Goal: Find specific page/section: Find specific page/section

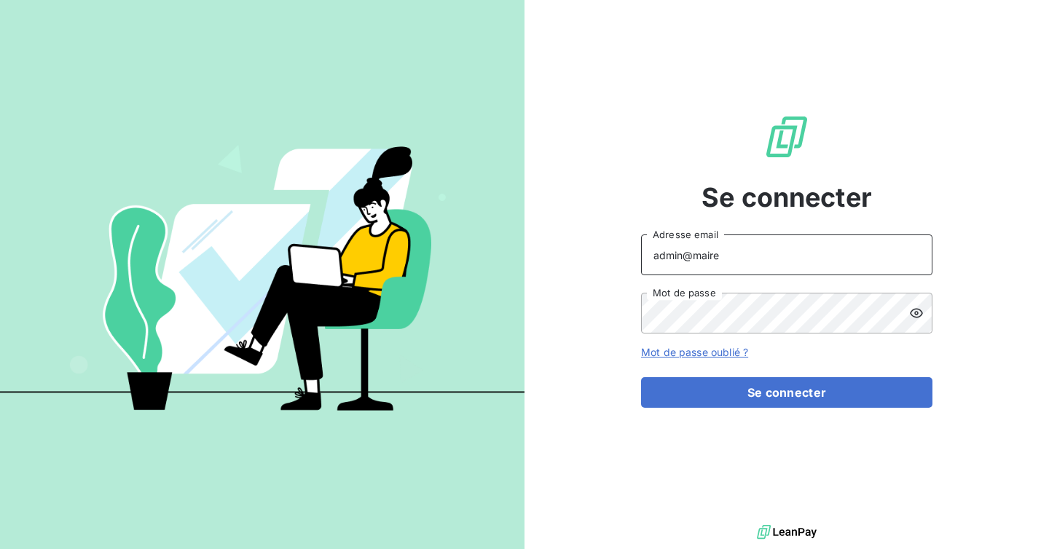
click at [784, 253] on input "admin@maire" at bounding box center [786, 254] width 291 height 41
type input "admin@bapvenissieux"
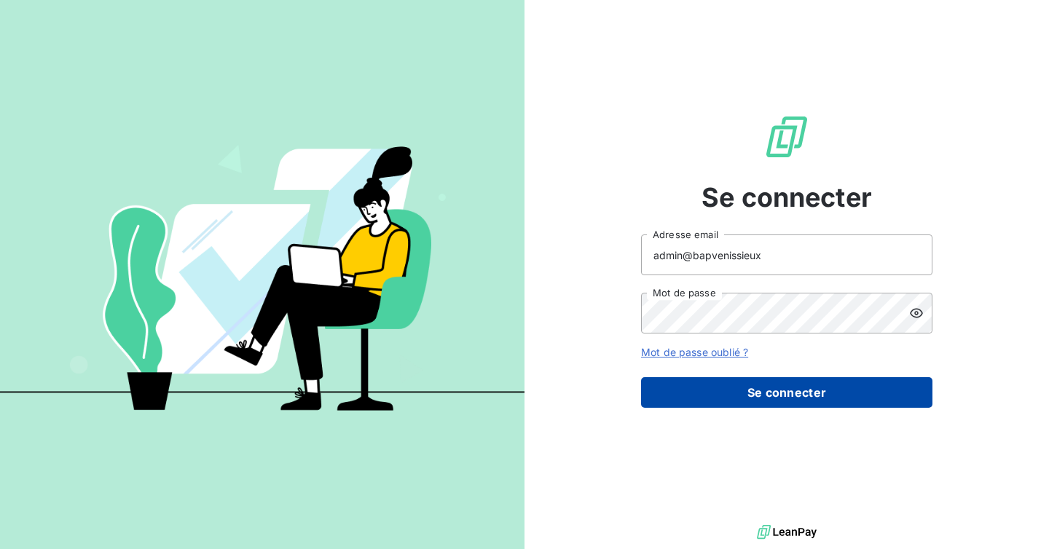
click at [765, 386] on button "Se connecter" at bounding box center [786, 392] width 291 height 31
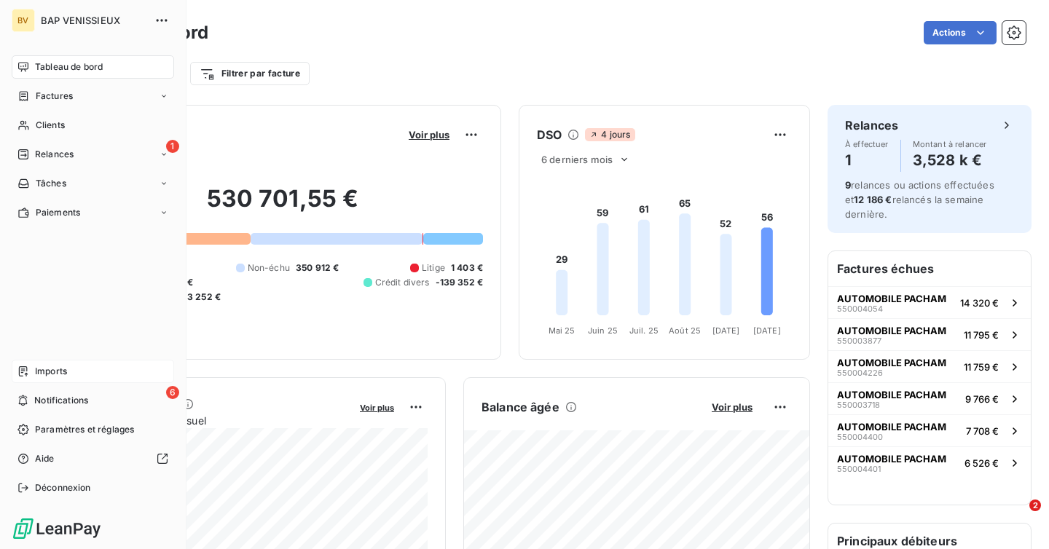
click at [32, 369] on div "Imports" at bounding box center [93, 371] width 162 height 23
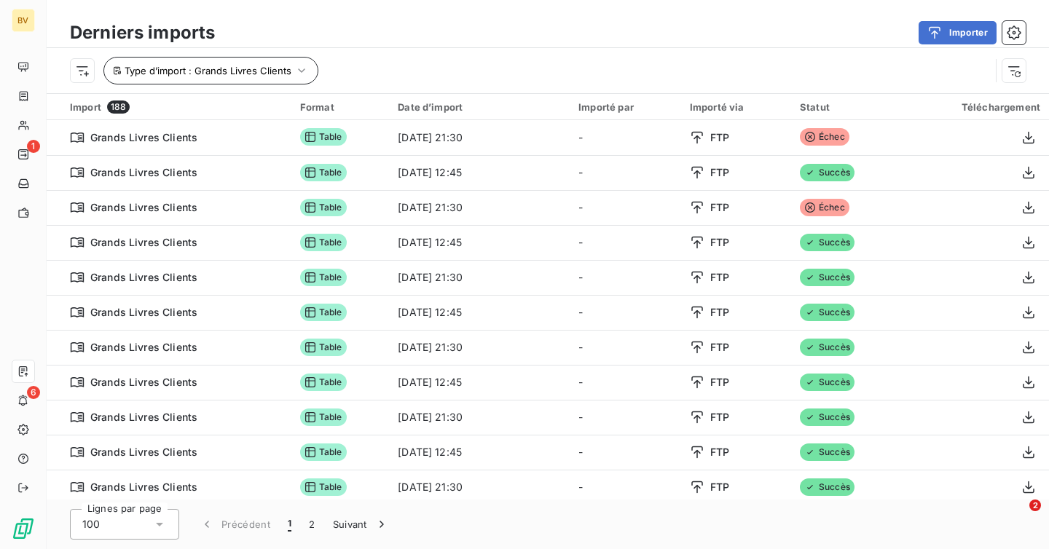
click at [297, 84] on button "Type d’import : Grands Livres Clients" at bounding box center [210, 71] width 215 height 28
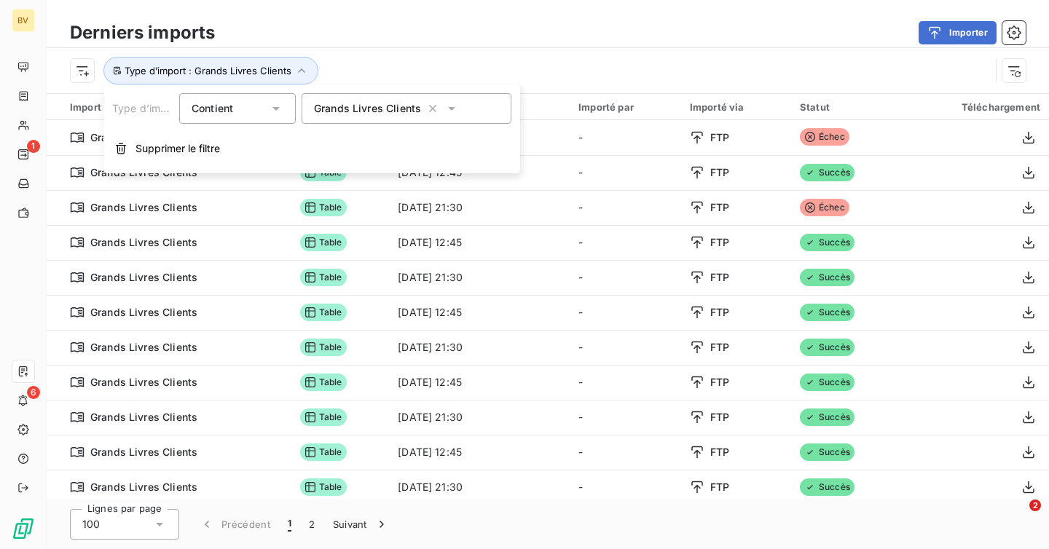
click at [350, 111] on span "Grands Livres Clients" at bounding box center [367, 108] width 107 height 15
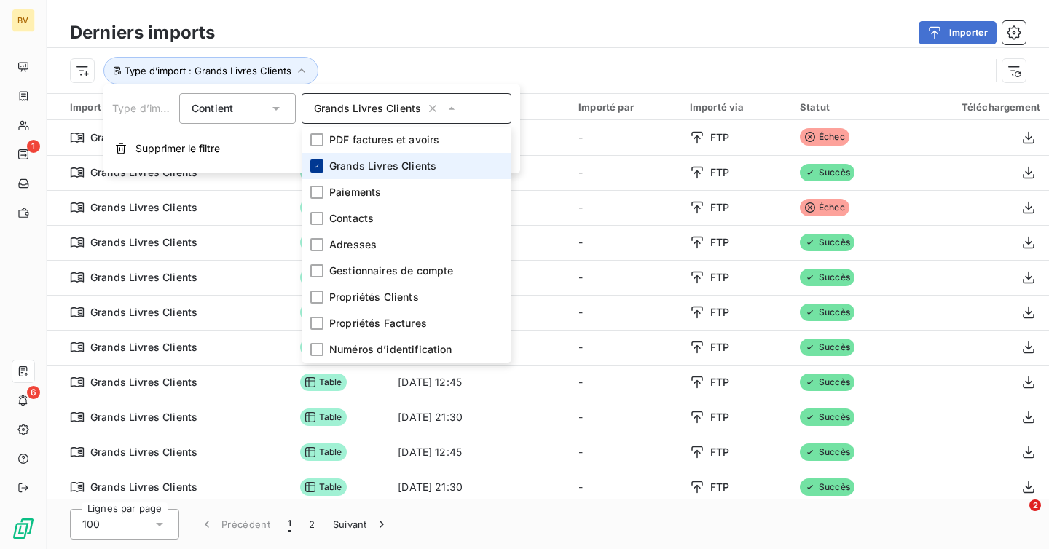
click at [317, 162] on icon at bounding box center [316, 166] width 9 height 9
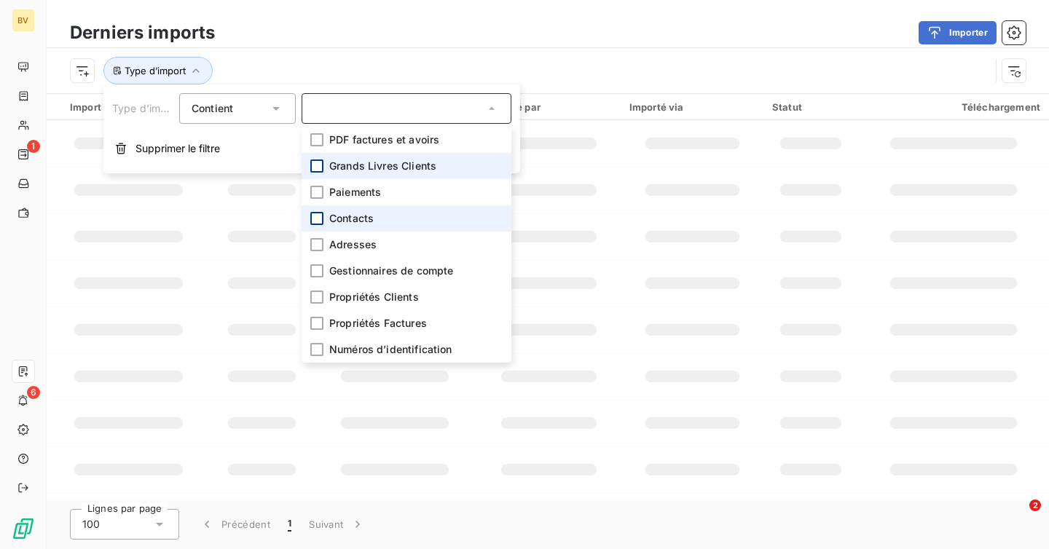
click at [312, 216] on div at bounding box center [316, 218] width 13 height 13
click at [396, 57] on div "Type d’import : Contacts" at bounding box center [530, 71] width 920 height 28
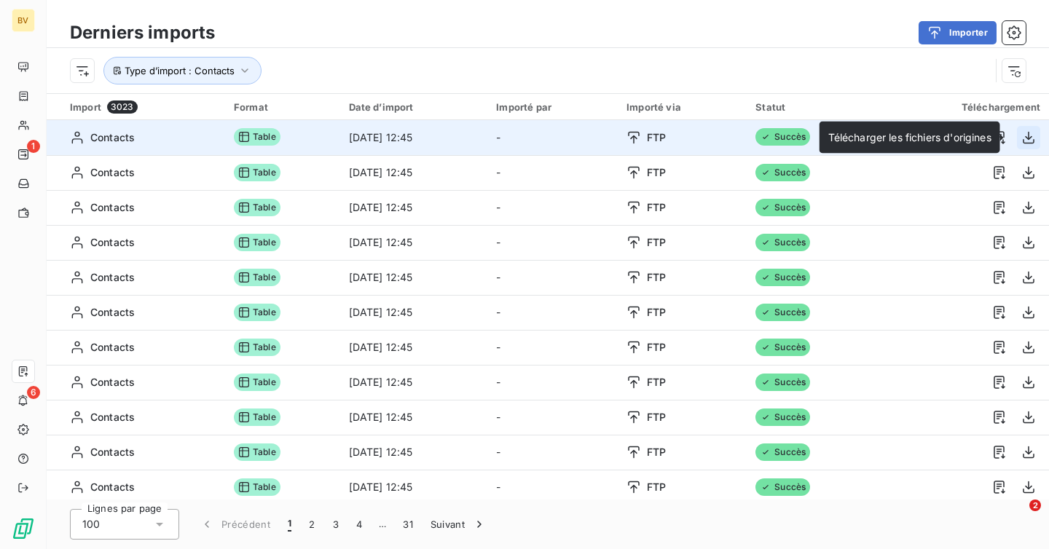
click at [1021, 141] on icon "button" at bounding box center [1028, 137] width 15 height 15
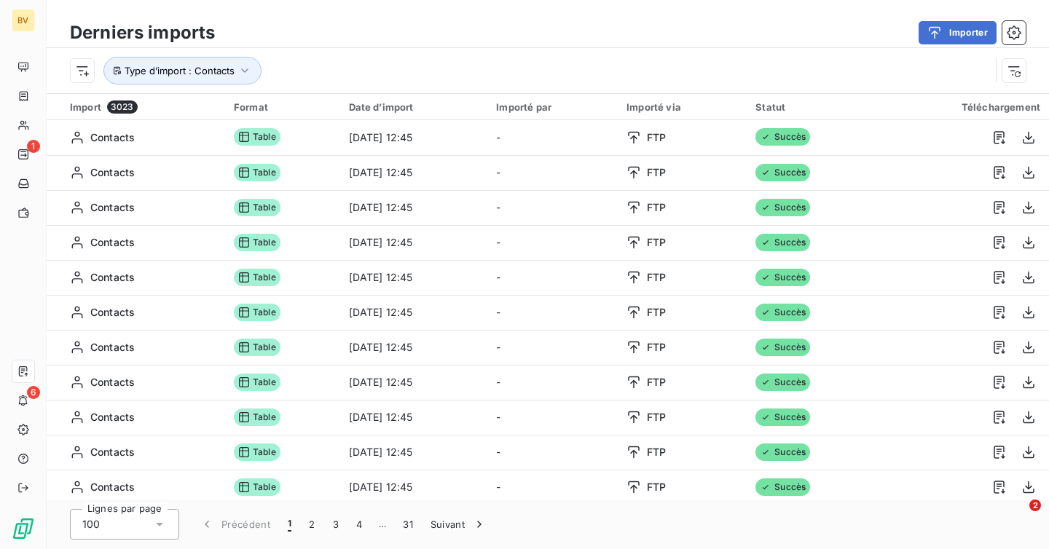
click at [187, 33] on h3 "Derniers imports" at bounding box center [142, 33] width 145 height 26
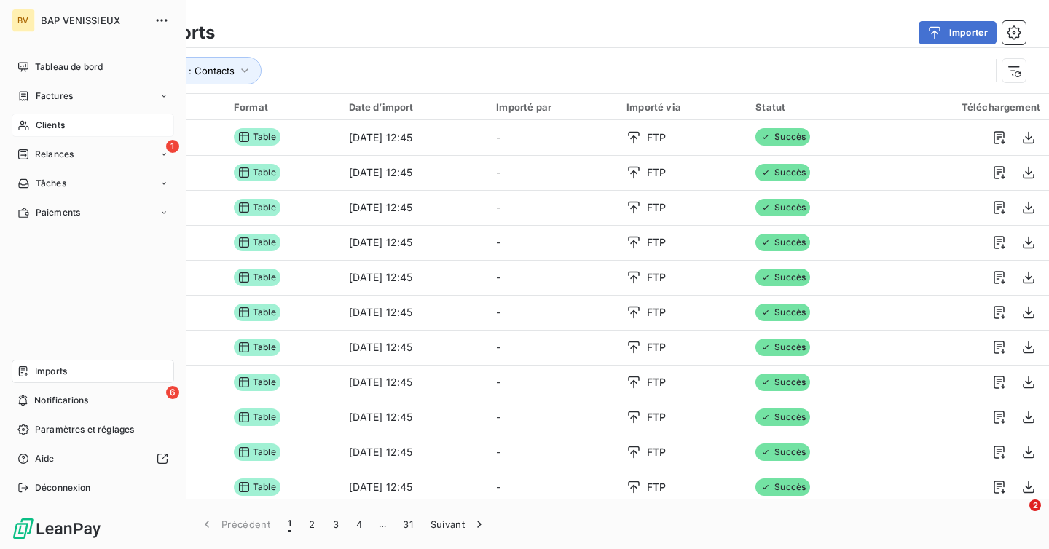
click at [51, 133] on div "Clients" at bounding box center [93, 125] width 162 height 23
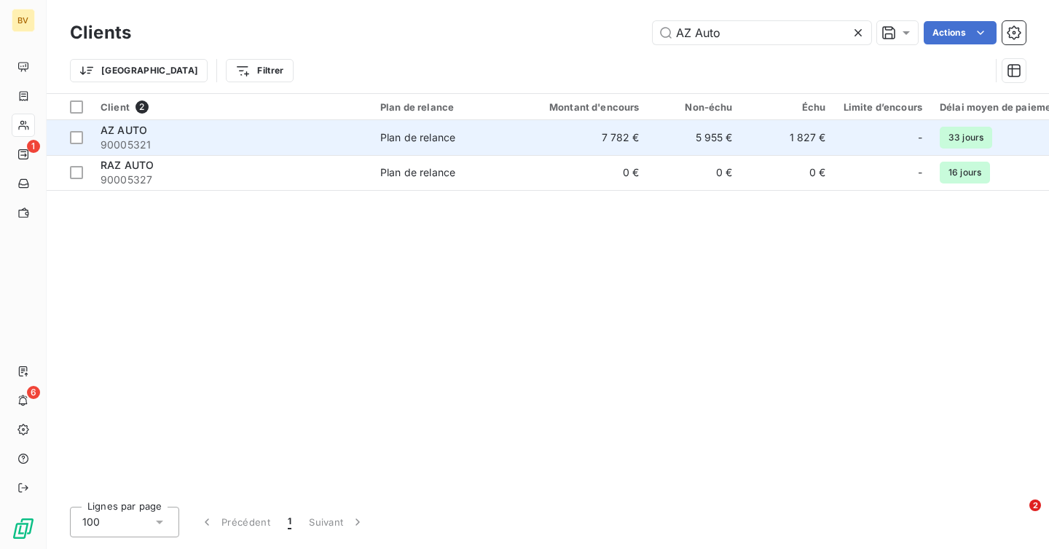
type input "AZ Auto"
click at [271, 138] on span "90005321" at bounding box center [231, 145] width 262 height 15
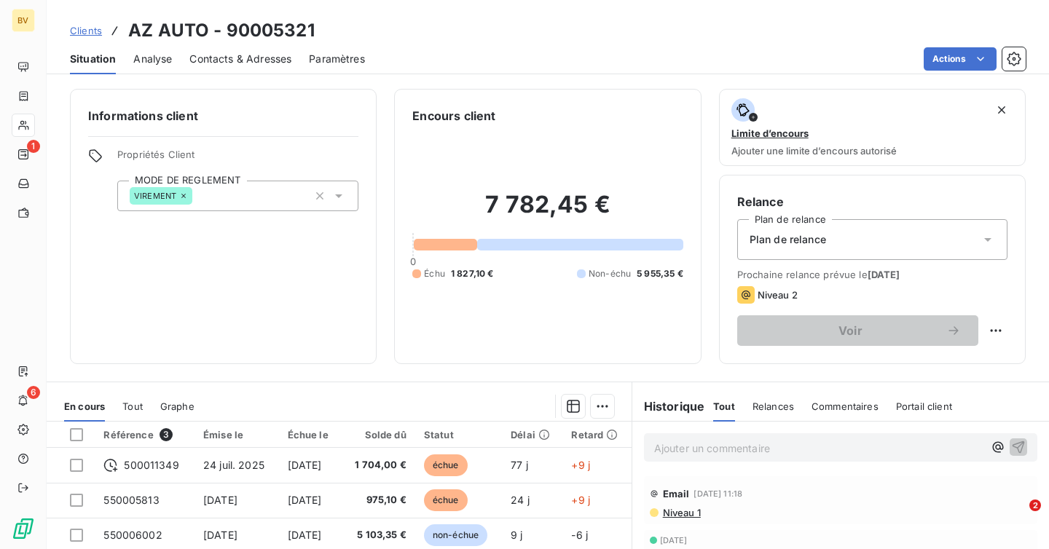
click at [226, 46] on div "Contacts & Adresses" at bounding box center [240, 59] width 102 height 31
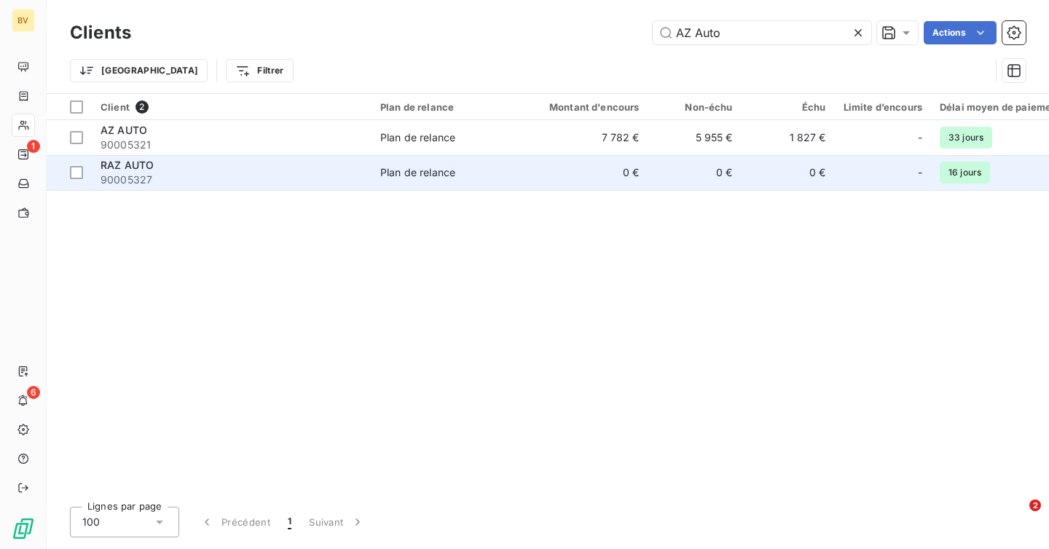
click at [326, 178] on span "90005327" at bounding box center [231, 180] width 262 height 15
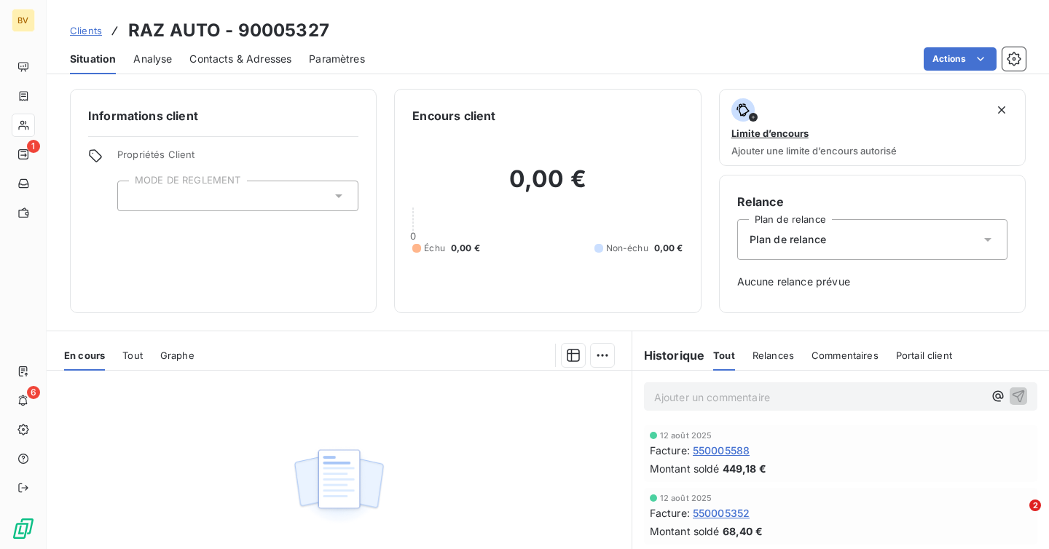
click at [277, 61] on span "Contacts & Adresses" at bounding box center [240, 59] width 102 height 15
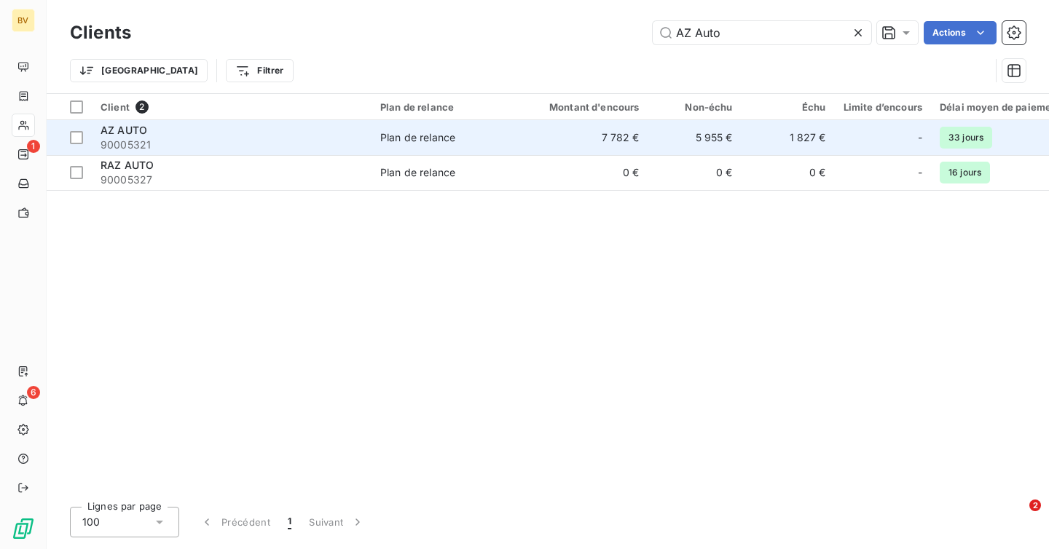
click at [184, 149] on span "90005321" at bounding box center [231, 145] width 262 height 15
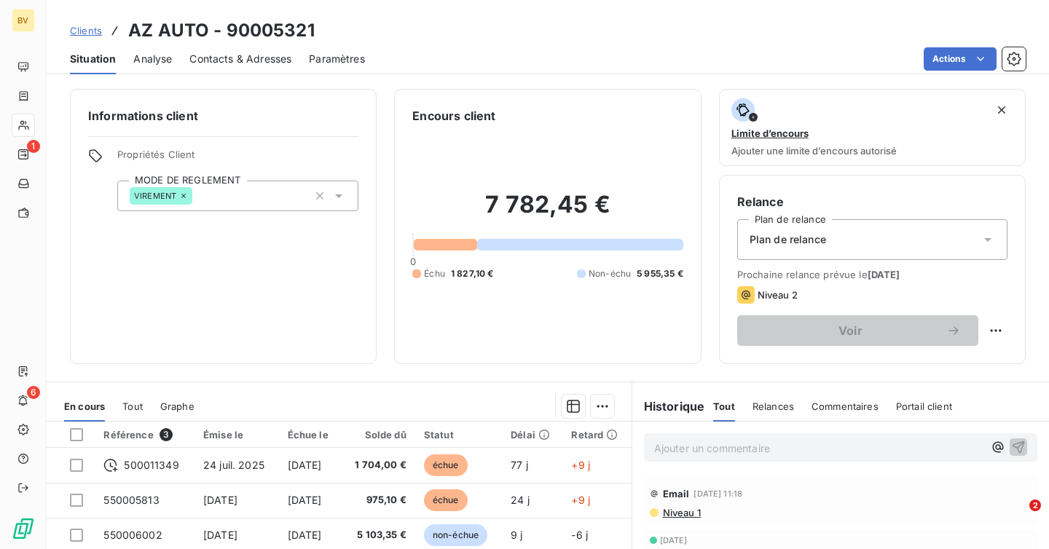
click at [259, 66] on div "Contacts & Adresses" at bounding box center [240, 59] width 102 height 31
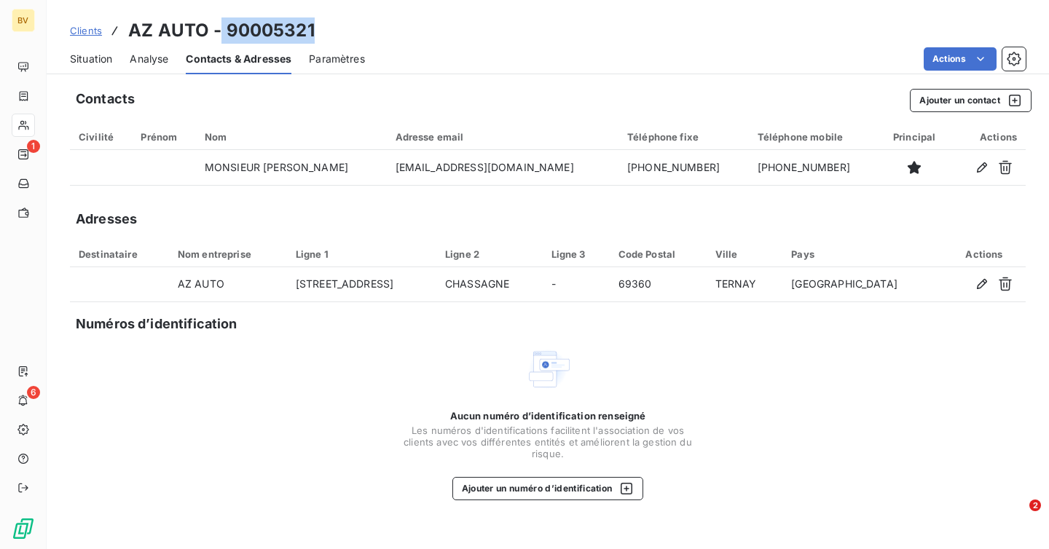
drag, startPoint x: 323, startPoint y: 31, endPoint x: 221, endPoint y: 26, distance: 102.0
click at [221, 26] on div "Clients AZ AUTO - 90005321" at bounding box center [548, 30] width 1002 height 26
copy h3 "90005321"
click at [323, 31] on div "Clients AZ AUTO - 90005321" at bounding box center [548, 30] width 1002 height 26
drag, startPoint x: 323, startPoint y: 31, endPoint x: 243, endPoint y: 31, distance: 79.4
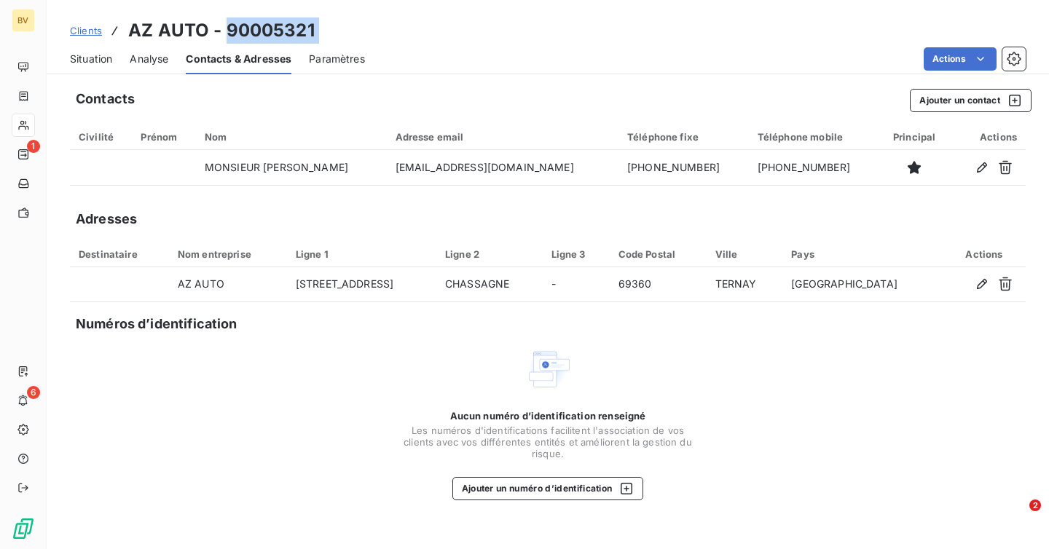
click at [243, 31] on div "Clients AZ AUTO - 90005321" at bounding box center [548, 30] width 1002 height 26
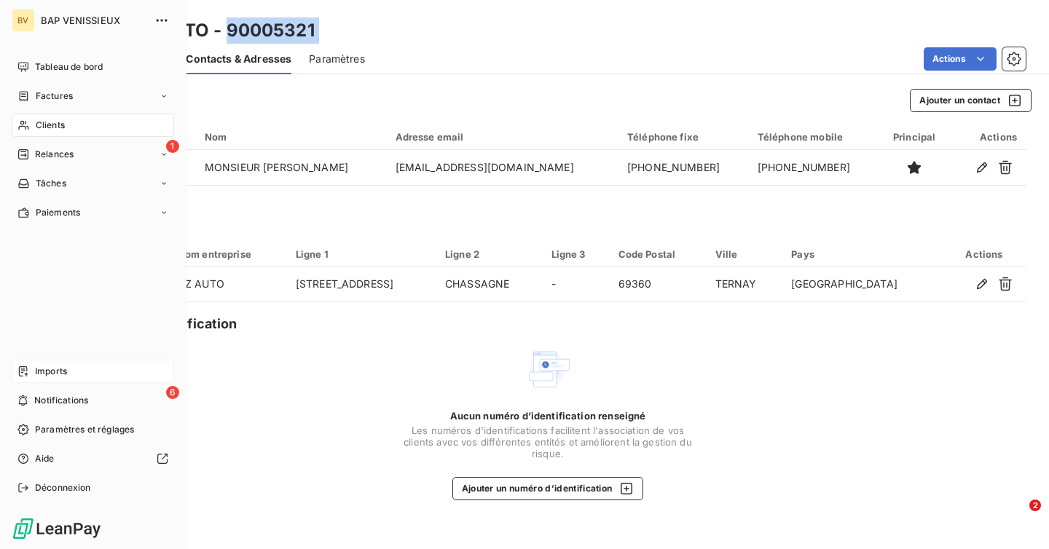
click at [42, 377] on span "Imports" at bounding box center [51, 371] width 32 height 13
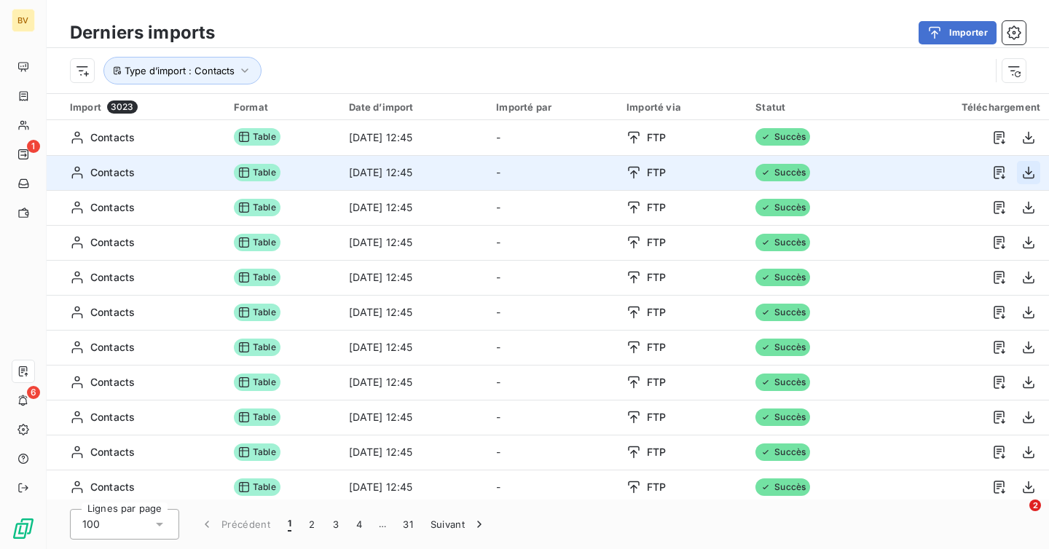
click at [1021, 178] on icon "button" at bounding box center [1028, 172] width 15 height 15
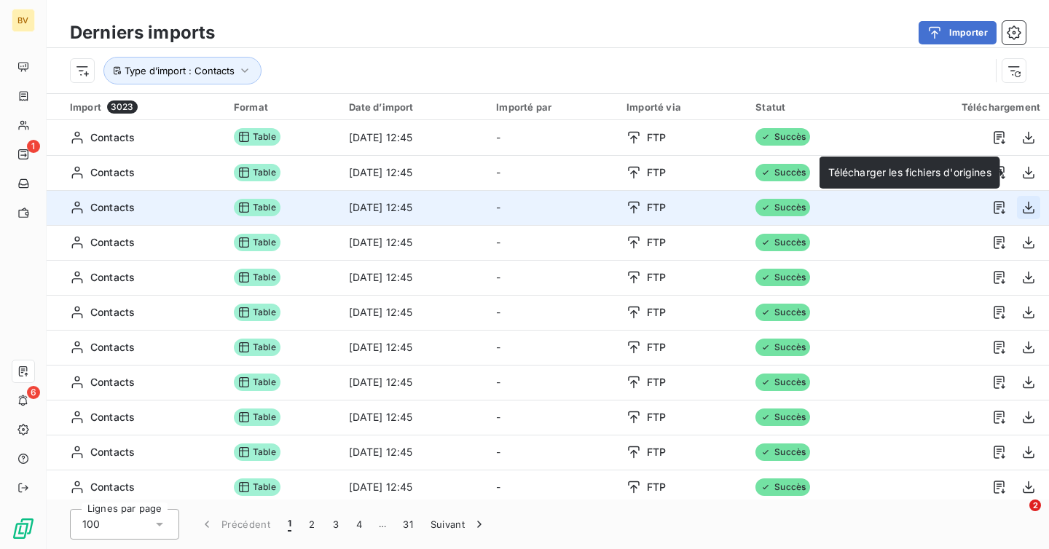
click at [1021, 202] on icon "button" at bounding box center [1028, 207] width 15 height 15
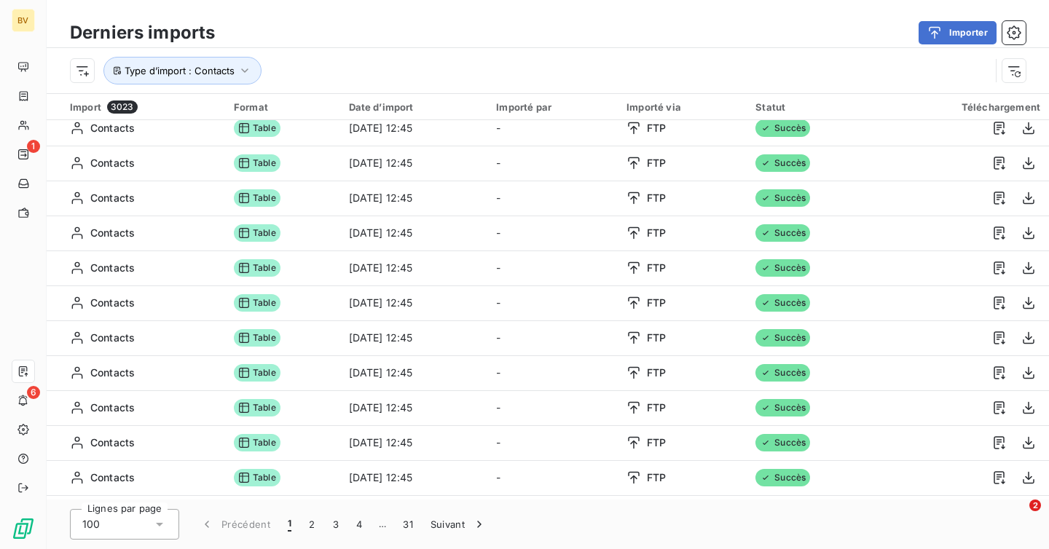
scroll to position [1666, 0]
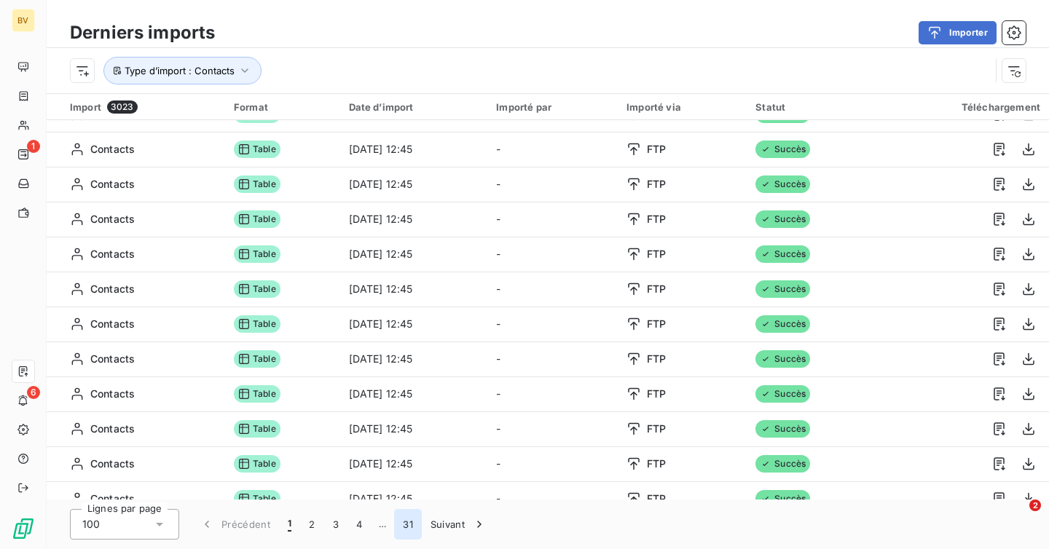
click at [406, 523] on button "31" at bounding box center [408, 524] width 28 height 31
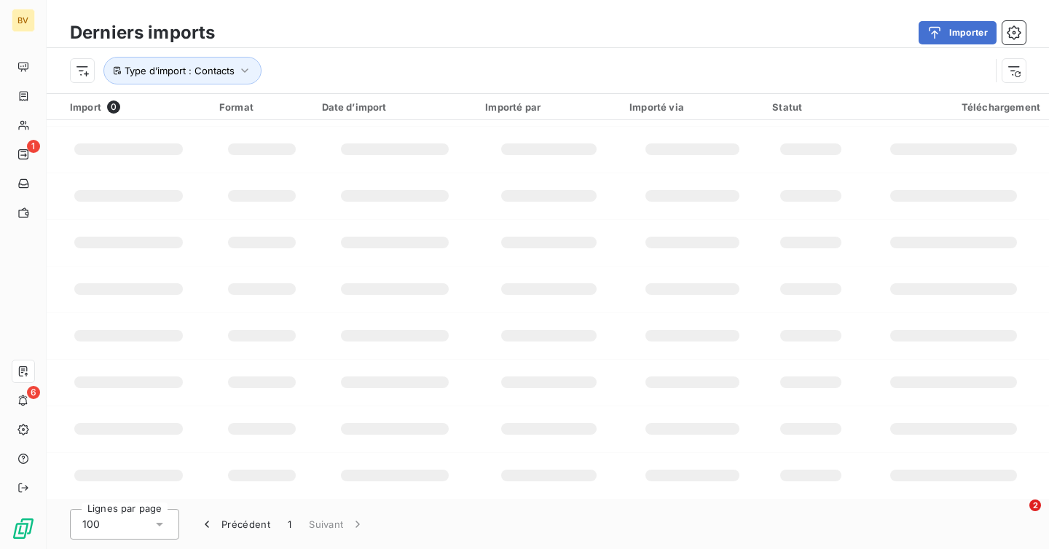
scroll to position [425, 0]
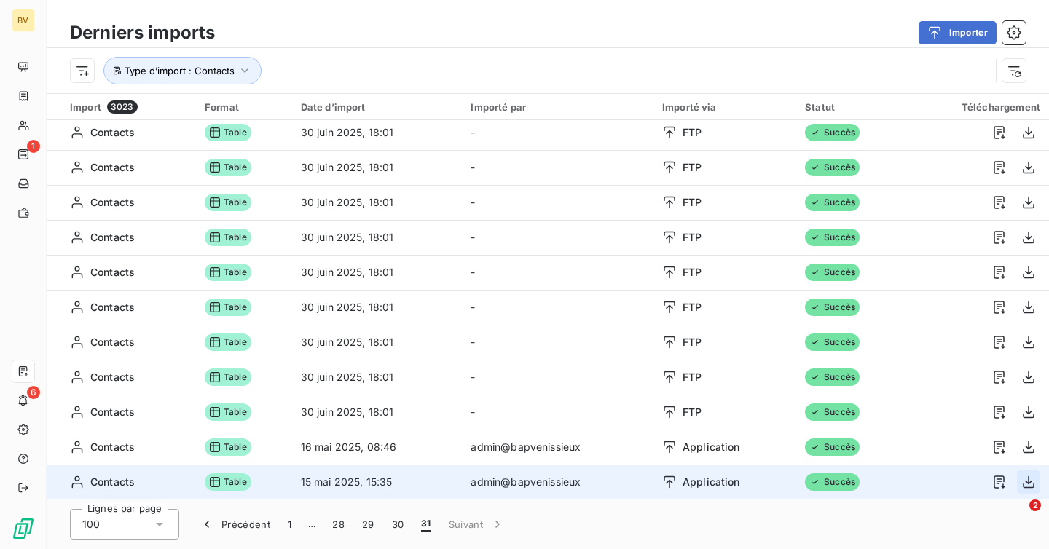
click at [1026, 481] on icon "button" at bounding box center [1028, 482] width 15 height 15
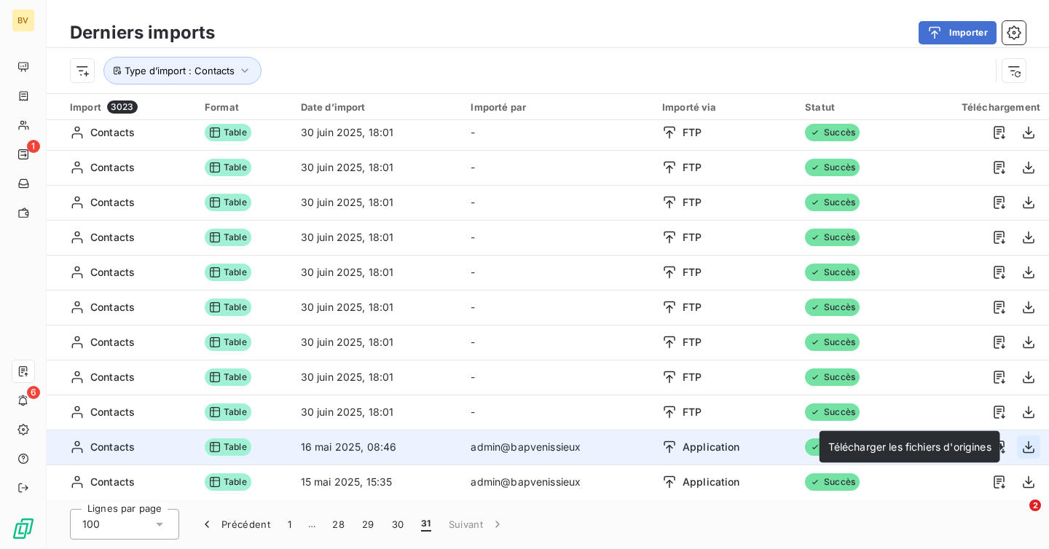
click at [1028, 448] on icon "button" at bounding box center [1028, 447] width 15 height 15
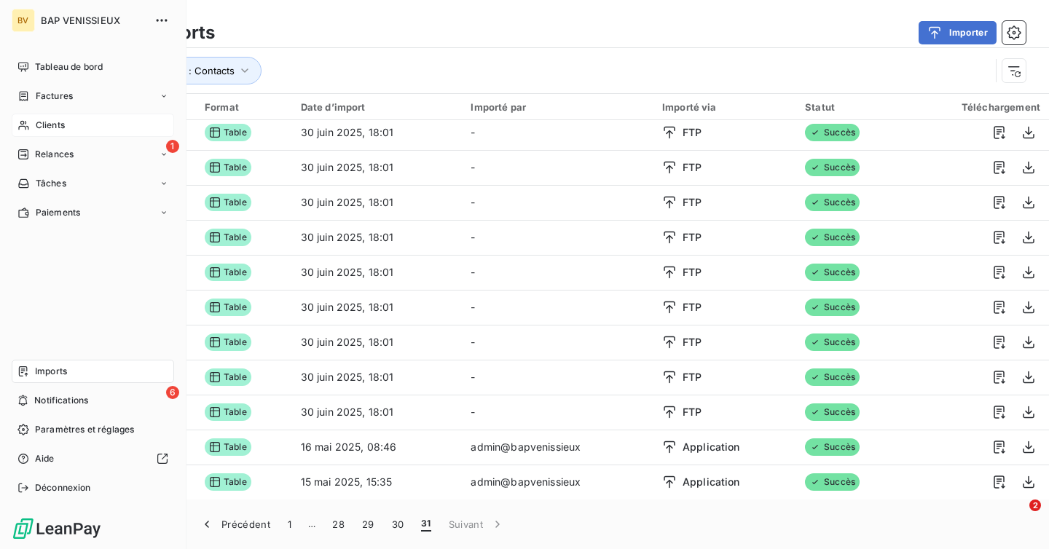
click at [31, 122] on div "Clients" at bounding box center [93, 125] width 162 height 23
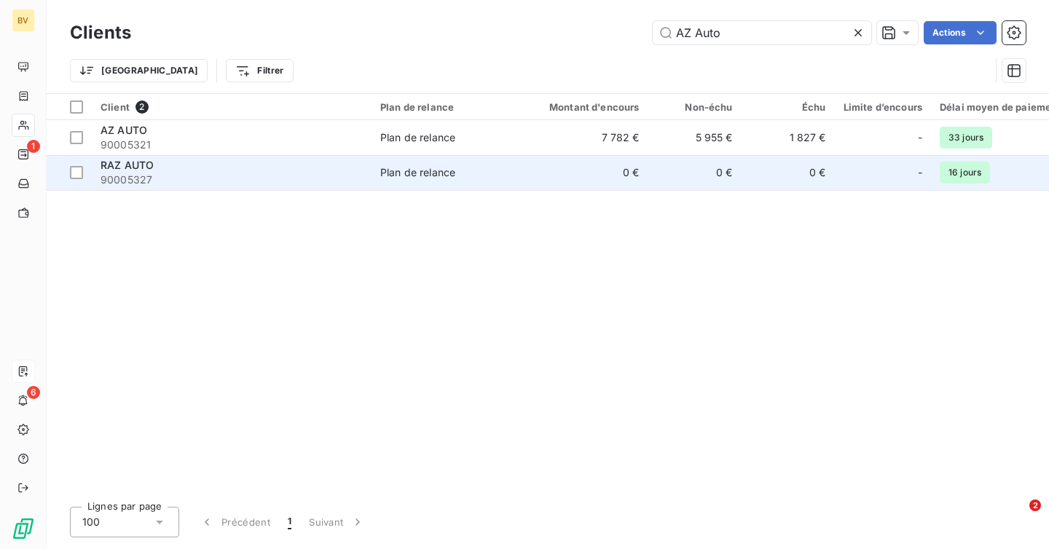
click at [354, 156] on td "RAZ AUTO 90005327" at bounding box center [232, 172] width 280 height 35
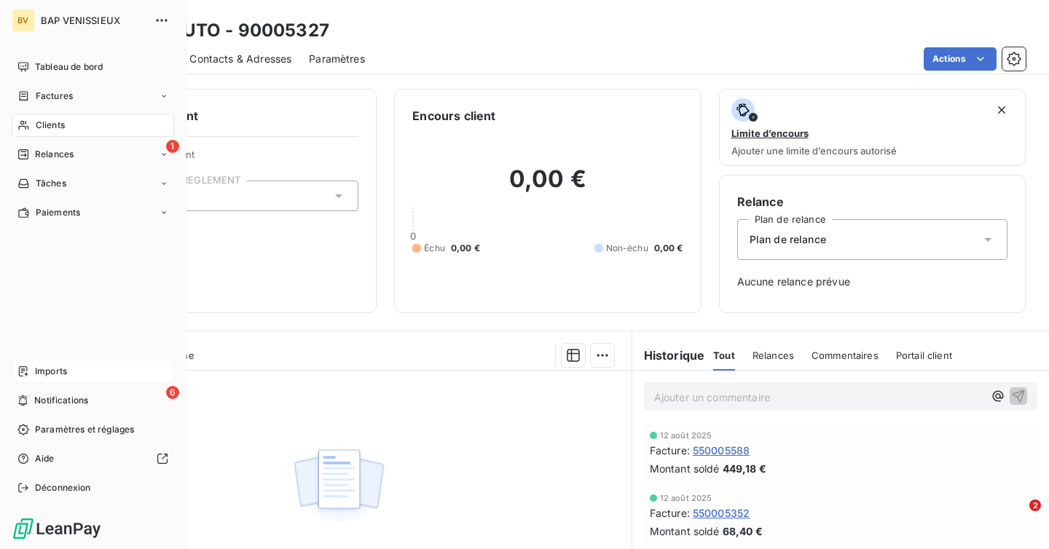
click at [73, 127] on div "Clients" at bounding box center [93, 125] width 162 height 23
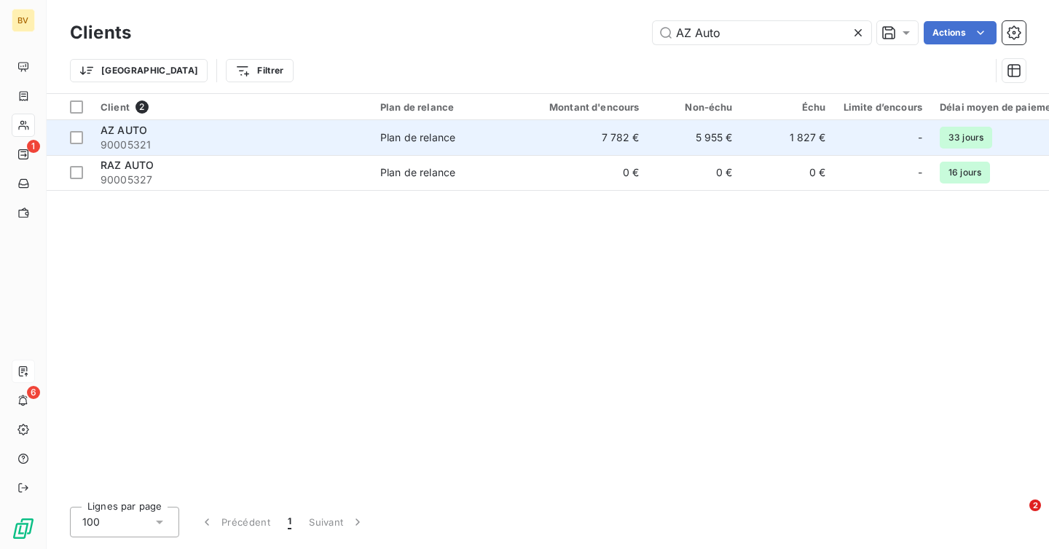
click at [305, 151] on span "90005321" at bounding box center [231, 145] width 262 height 15
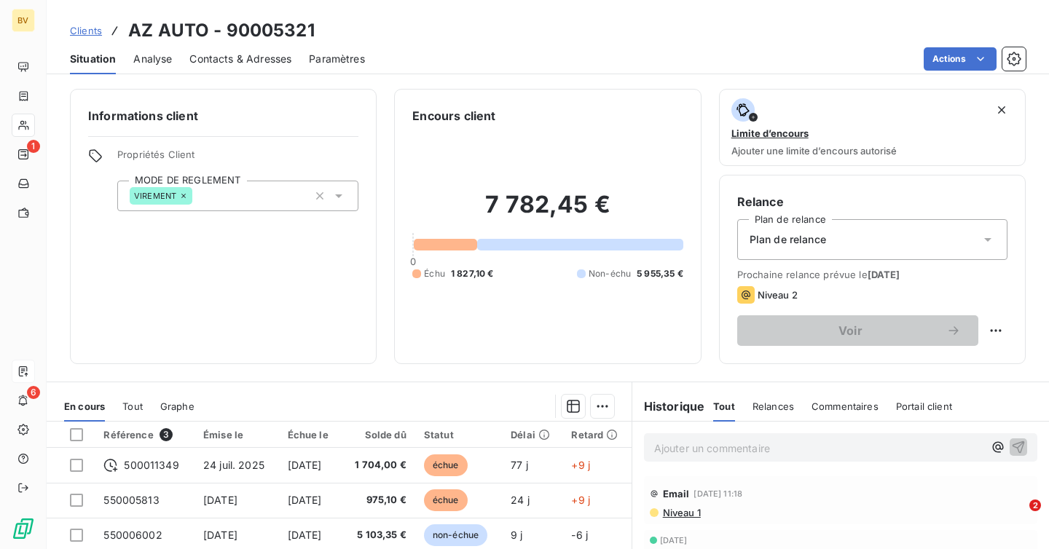
click at [247, 65] on span "Contacts & Adresses" at bounding box center [240, 59] width 102 height 15
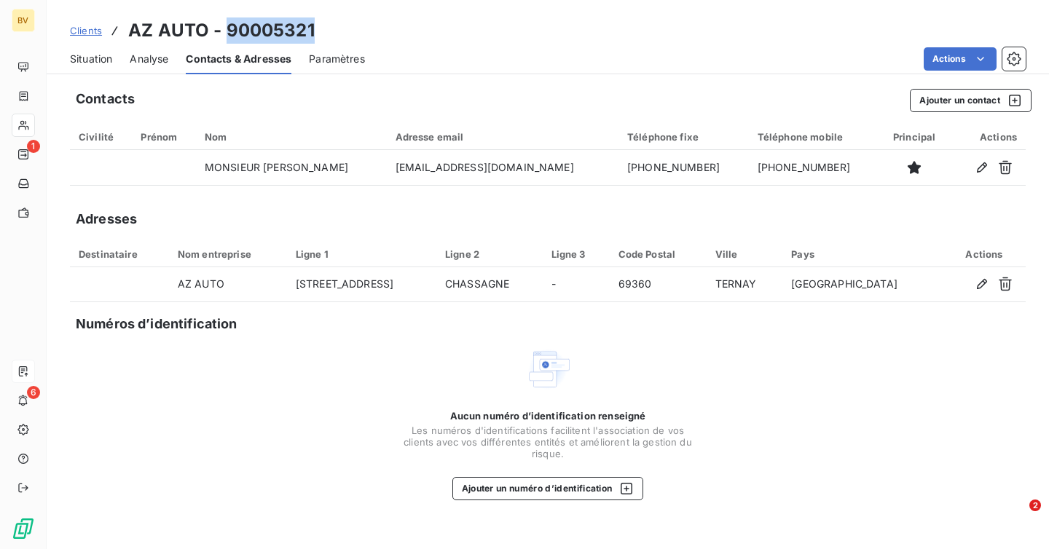
drag, startPoint x: 324, startPoint y: 23, endPoint x: 228, endPoint y: 20, distance: 96.2
click at [228, 20] on div "Clients AZ AUTO - 90005321" at bounding box center [548, 30] width 1002 height 26
copy h3 "90005321"
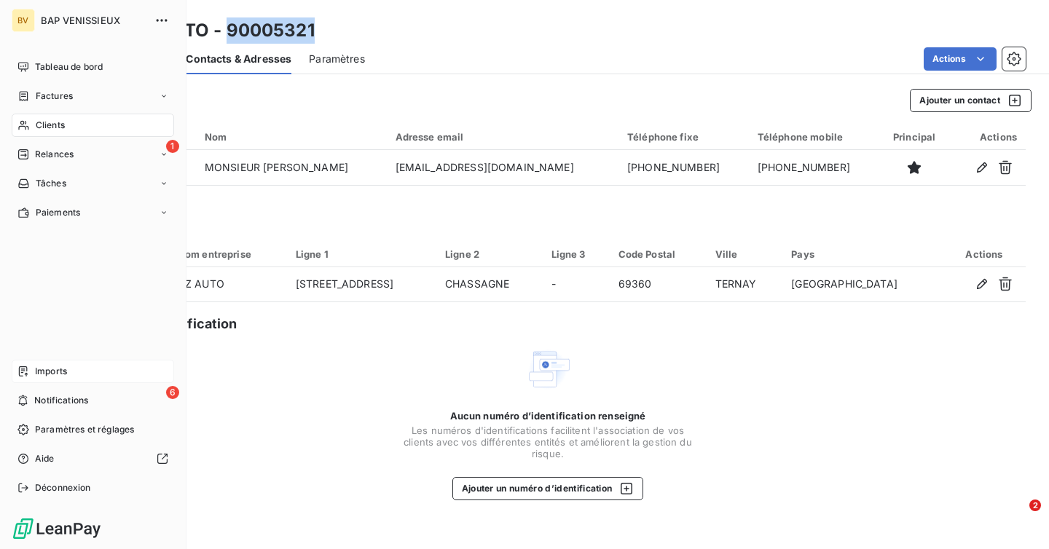
click at [39, 370] on span "Imports" at bounding box center [51, 371] width 32 height 13
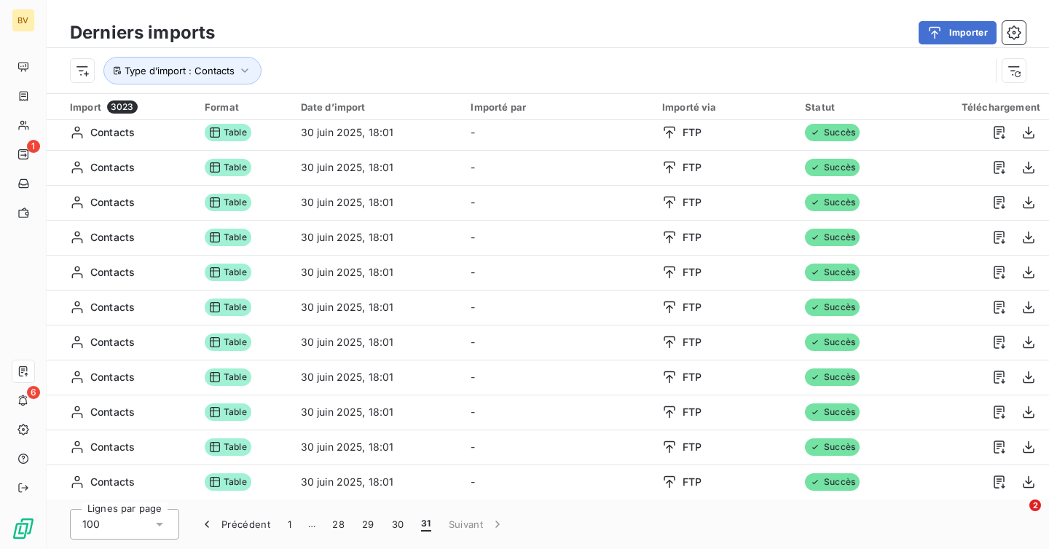
scroll to position [425, 0]
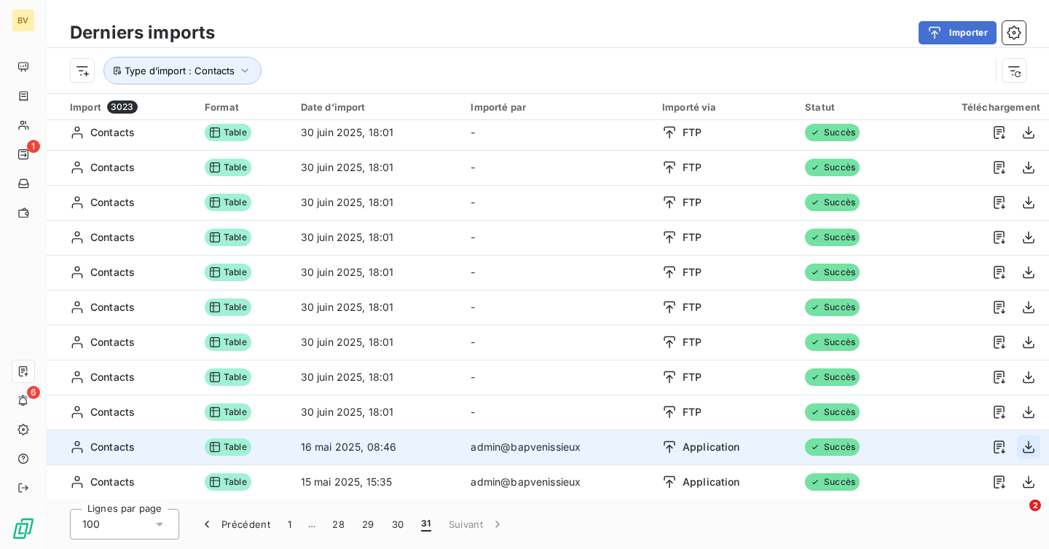
click at [1025, 451] on icon "button" at bounding box center [1028, 447] width 15 height 15
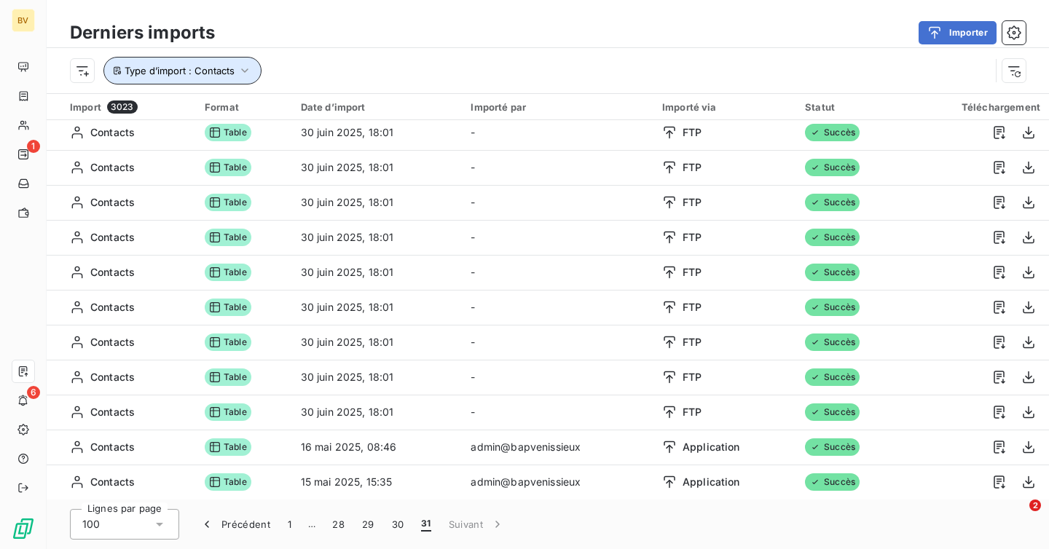
click at [195, 71] on span "Type d’import : Contacts" at bounding box center [180, 71] width 110 height 12
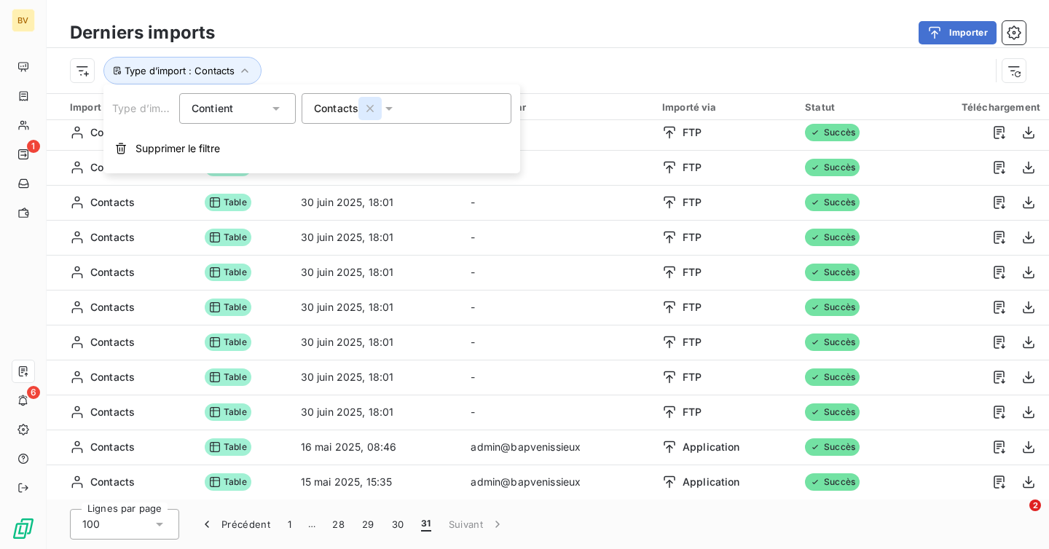
click at [370, 108] on icon "button" at bounding box center [369, 108] width 7 height 7
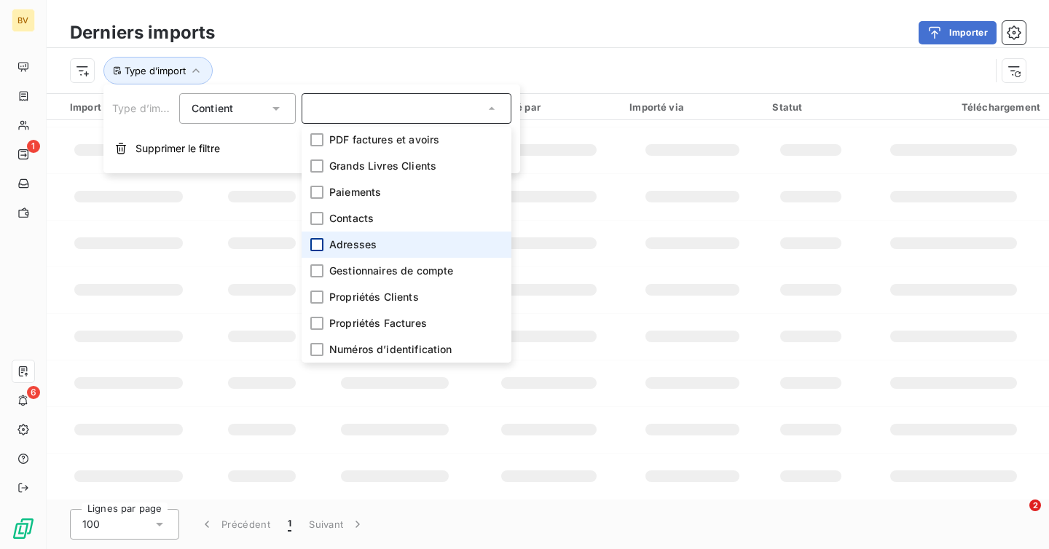
click at [314, 241] on div at bounding box center [316, 244] width 13 height 13
click at [516, 31] on div "Importer" at bounding box center [628, 32] width 793 height 23
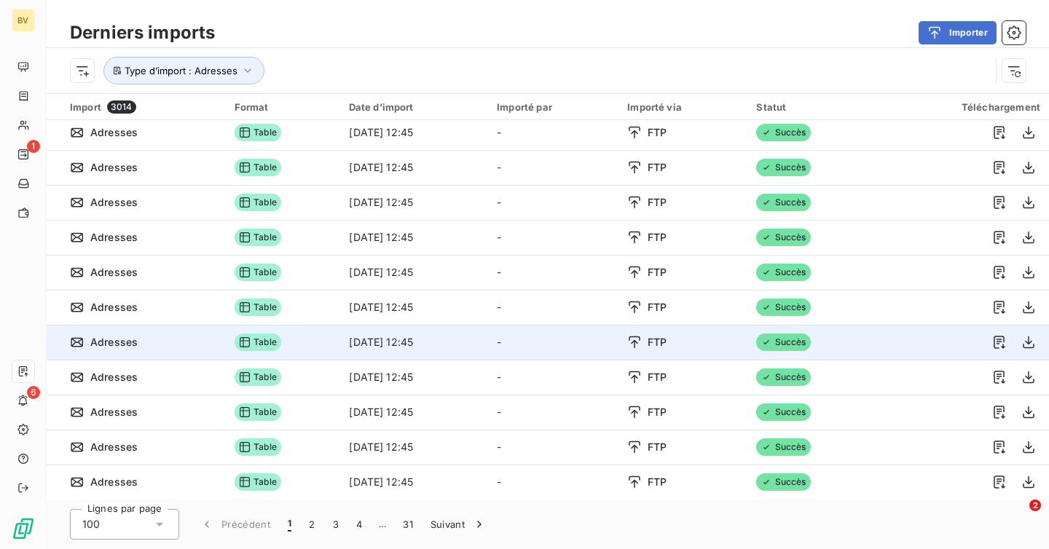
scroll to position [1539, 0]
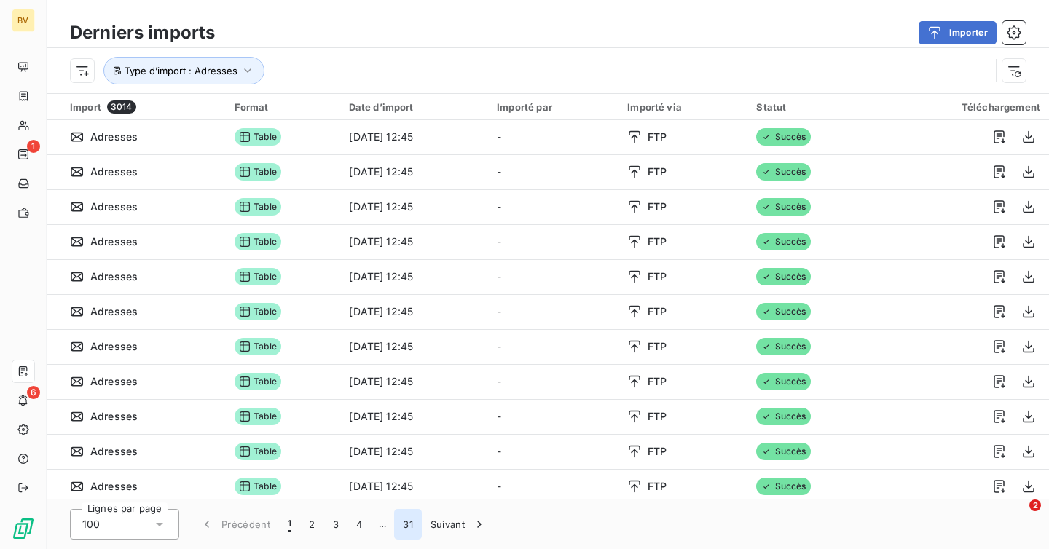
click at [415, 526] on button "31" at bounding box center [408, 524] width 28 height 31
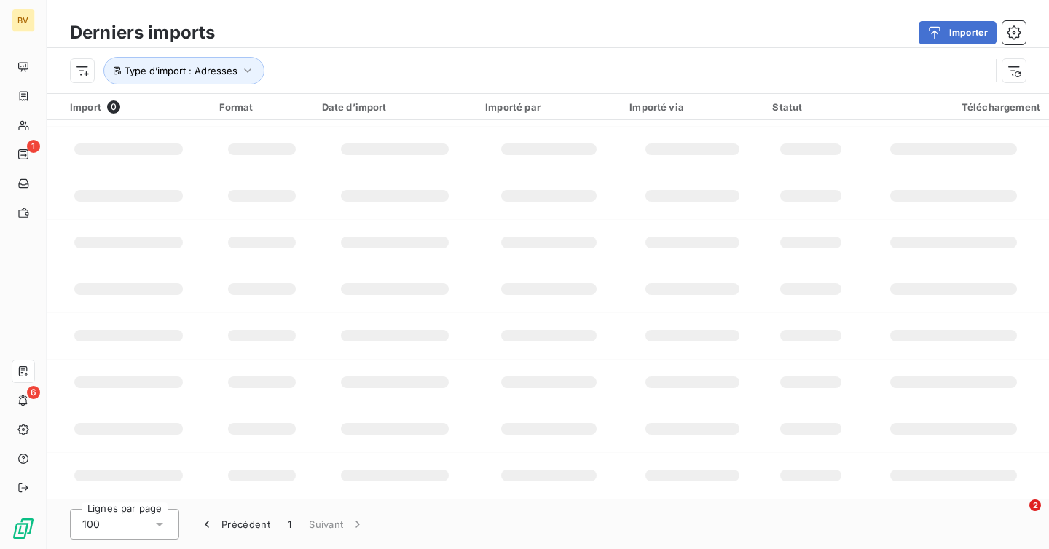
scroll to position [110, 0]
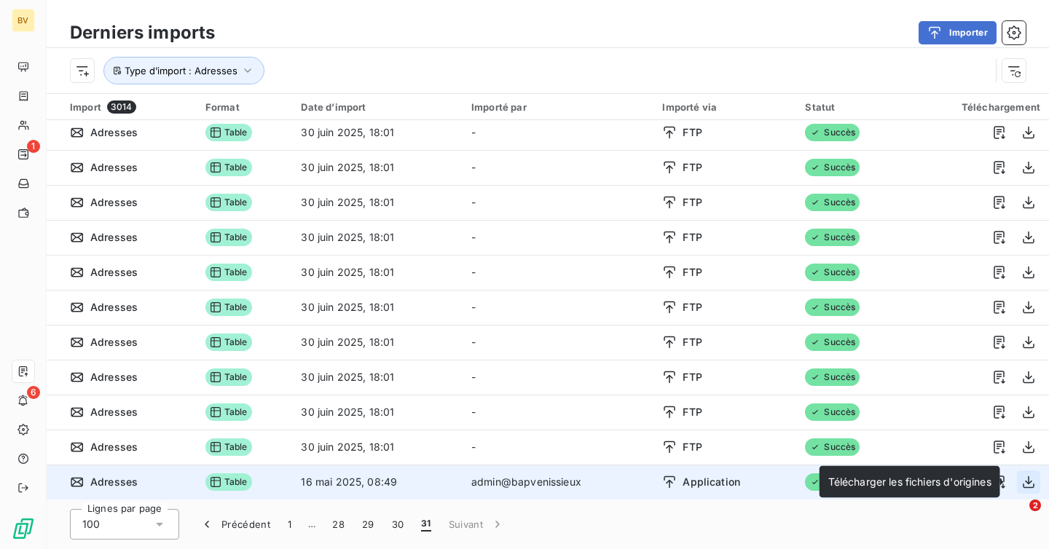
click at [1026, 480] on icon "button" at bounding box center [1028, 482] width 15 height 15
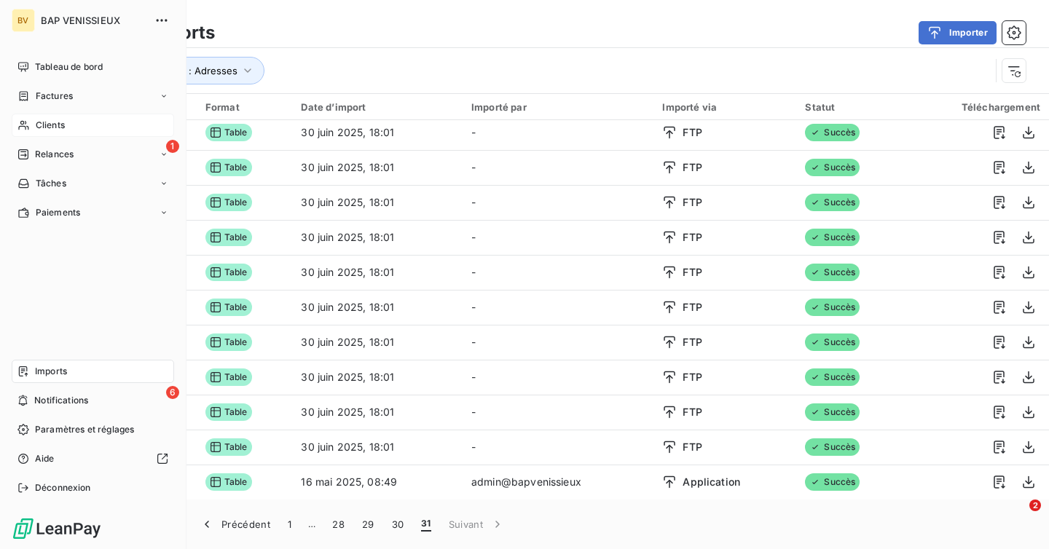
click at [47, 124] on span "Clients" at bounding box center [50, 125] width 29 height 13
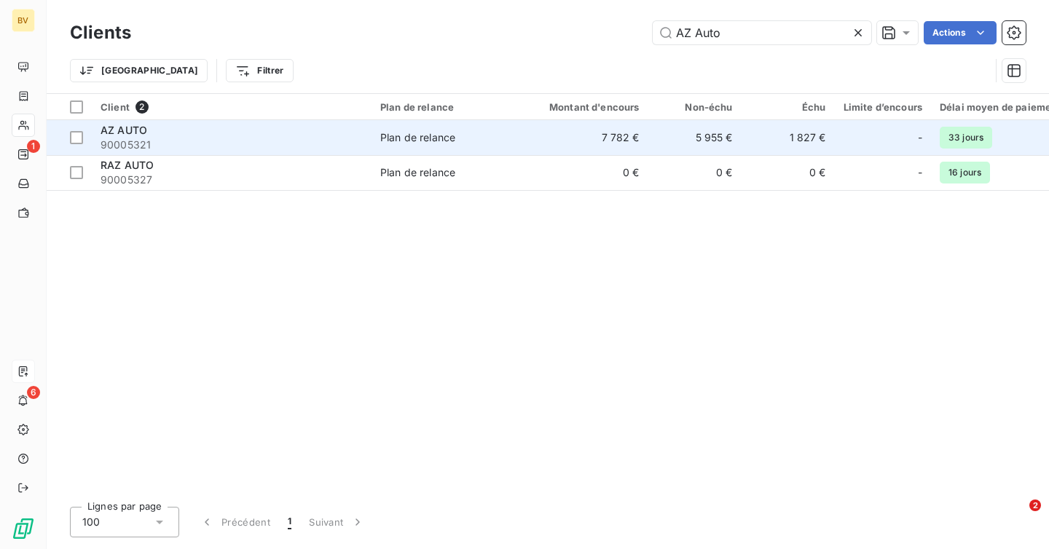
click at [338, 137] on div "AZ AUTO" at bounding box center [231, 130] width 262 height 15
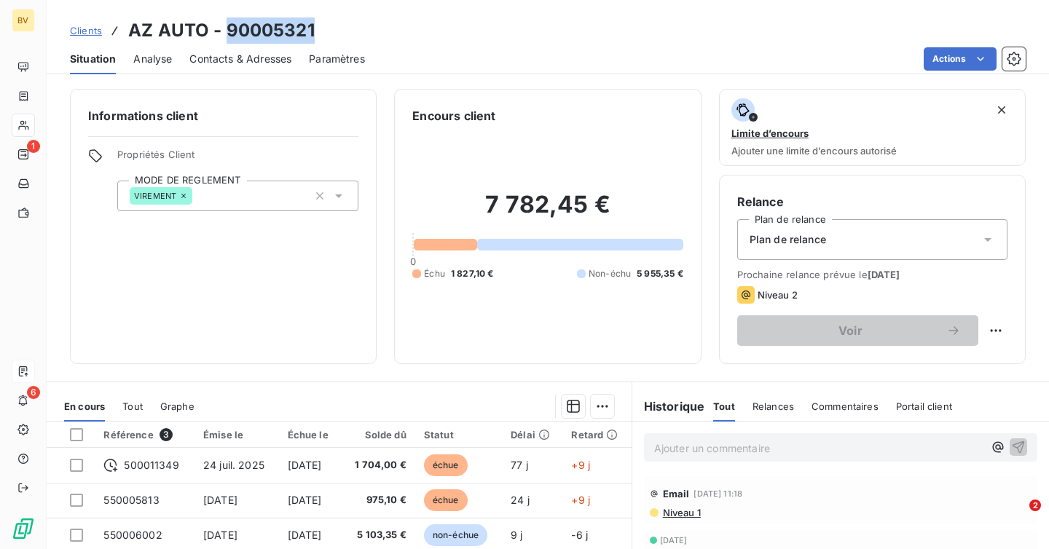
drag, startPoint x: 323, startPoint y: 35, endPoint x: 229, endPoint y: 25, distance: 95.2
click at [229, 25] on div "Clients AZ AUTO - 90005321" at bounding box center [548, 30] width 1002 height 26
copy h3 "90005321"
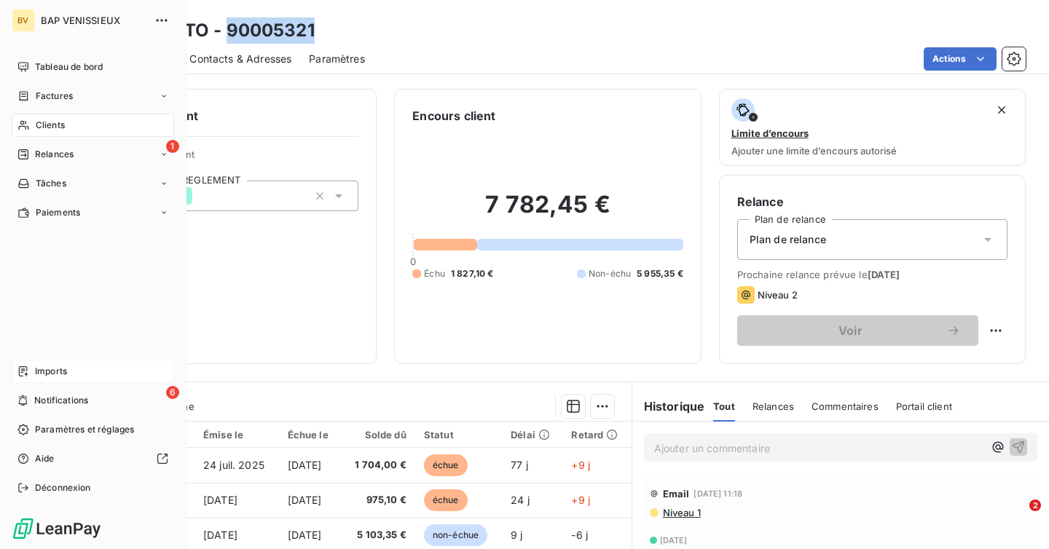
click at [83, 122] on div "Clients" at bounding box center [93, 125] width 162 height 23
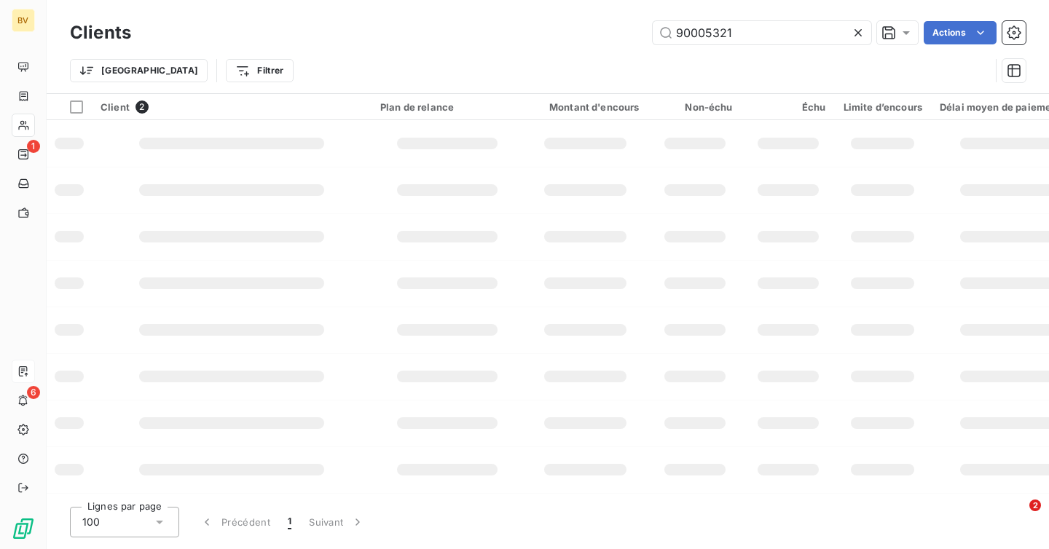
type input "90005321"
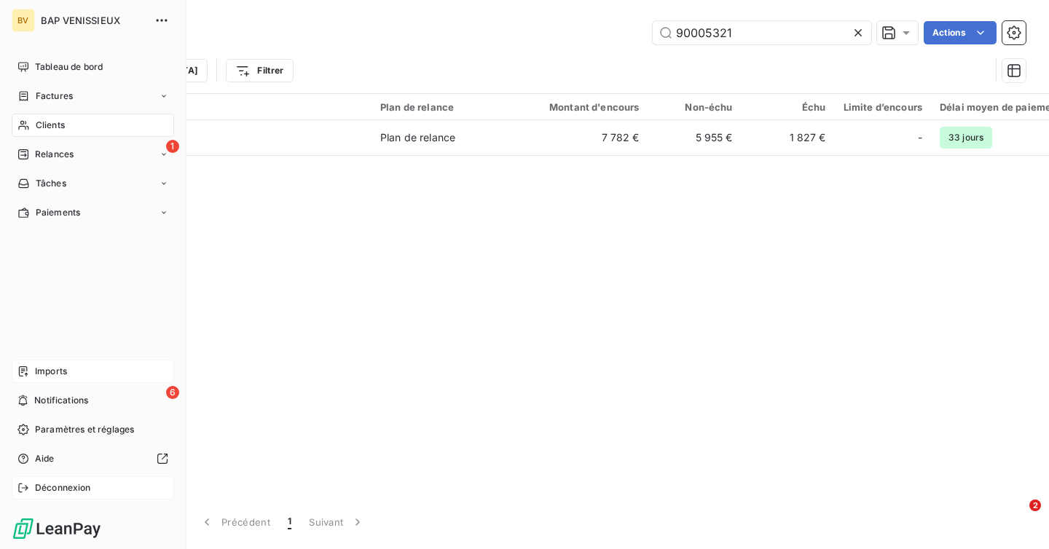
click at [70, 492] on span "Déconnexion" at bounding box center [63, 487] width 56 height 13
